Goal: Check status: Verify the current state of an ongoing process or item

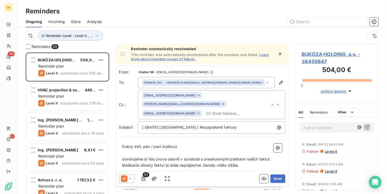
scroll to position [137, 79]
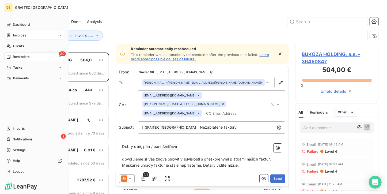
click at [14, 36] on span "Invoices" at bounding box center [19, 35] width 13 height 5
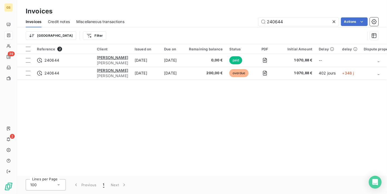
click at [334, 22] on icon at bounding box center [334, 21] width 5 height 5
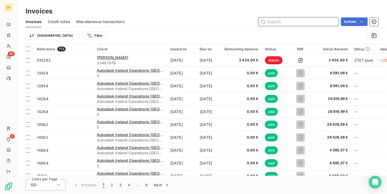
click at [287, 24] on input "text" at bounding box center [299, 21] width 80 height 9
type input "230015"
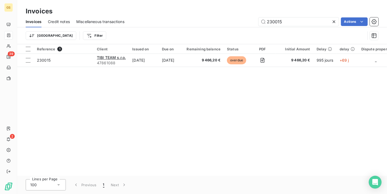
click at [147, 67] on div "Reference 1 Client Issued on Due on Remaining balance Status PDF Initial Amount…" at bounding box center [202, 110] width 370 height 132
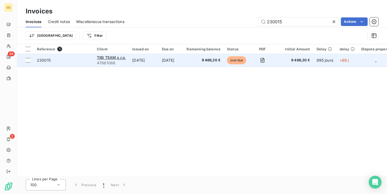
click at [147, 63] on td "[DATE]" at bounding box center [143, 60] width 29 height 13
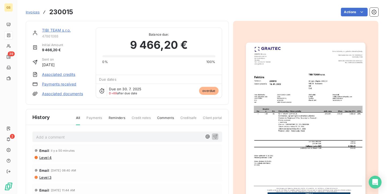
click at [59, 141] on div "Add a comment ﻿" at bounding box center [127, 137] width 190 height 10
click at [59, 137] on p "Add a comment ﻿" at bounding box center [119, 137] width 166 height 7
click at [213, 137] on icon "button" at bounding box center [215, 136] width 5 height 5
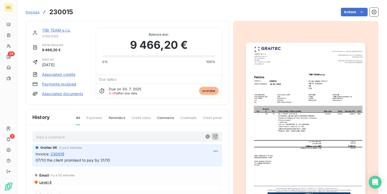
click at [36, 11] on span "Invoices" at bounding box center [33, 12] width 14 height 4
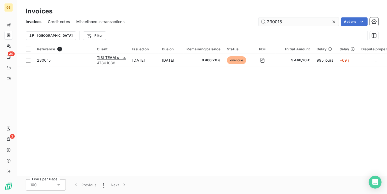
drag, startPoint x: 296, startPoint y: 21, endPoint x: 266, endPoint y: 23, distance: 29.8
click at [266, 23] on input "230015" at bounding box center [299, 21] width 80 height 9
type input "240638"
